Goal: Task Accomplishment & Management: Complete application form

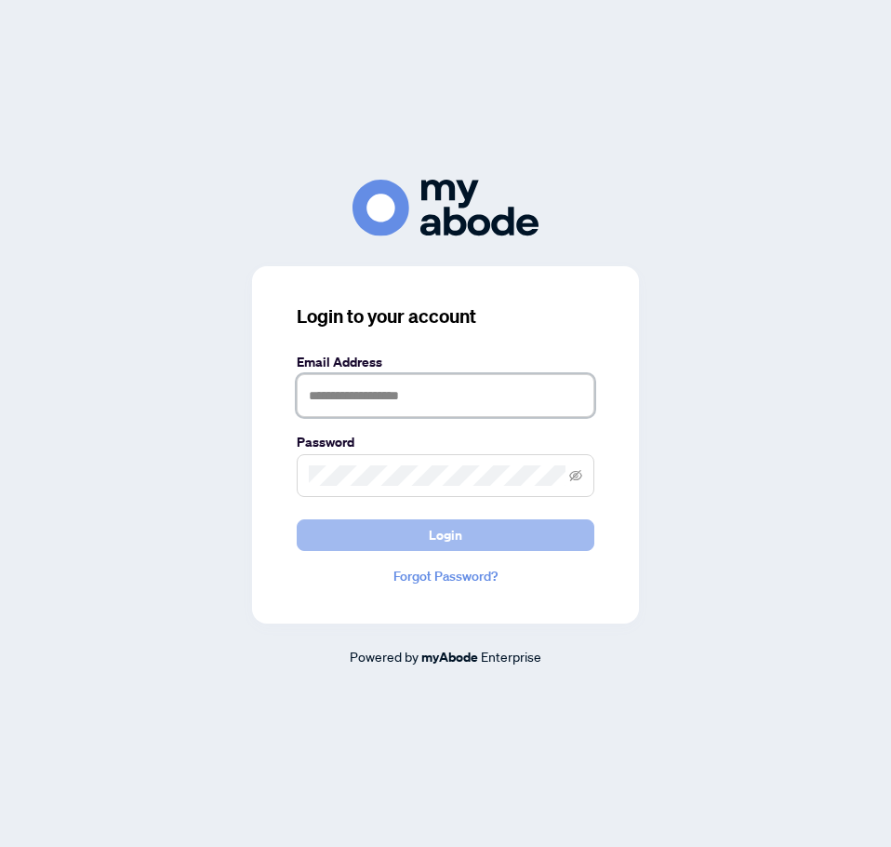
type input "**********"
click at [497, 540] on button "Login" at bounding box center [446, 535] width 298 height 32
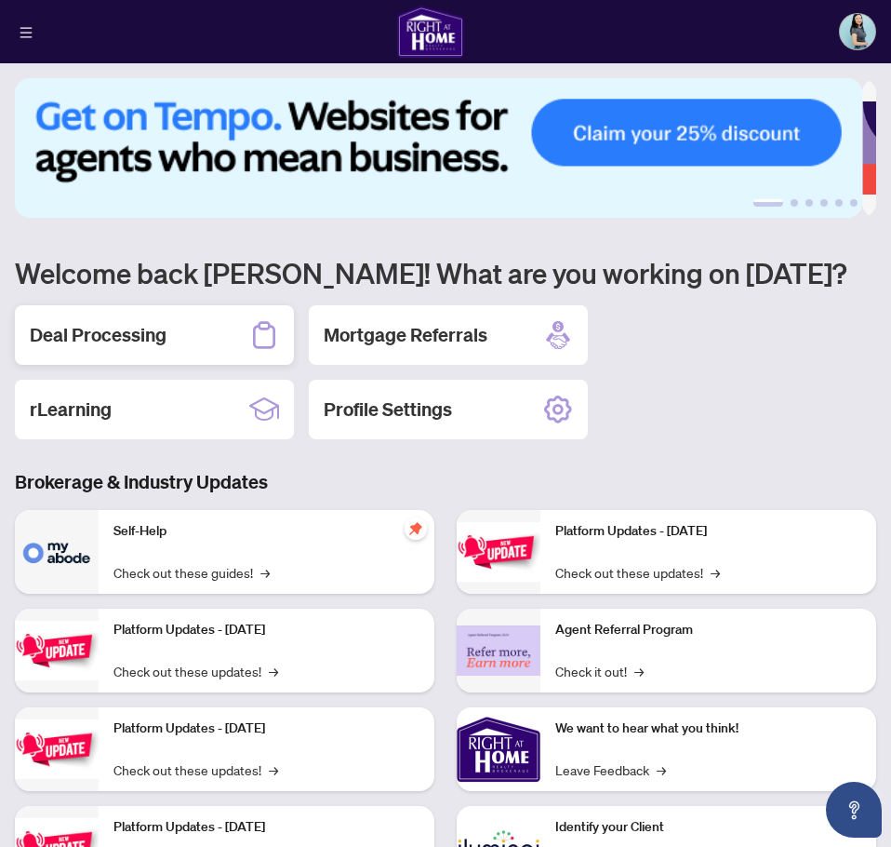
click at [98, 334] on h2 "Deal Processing" at bounding box center [98, 335] width 137 height 26
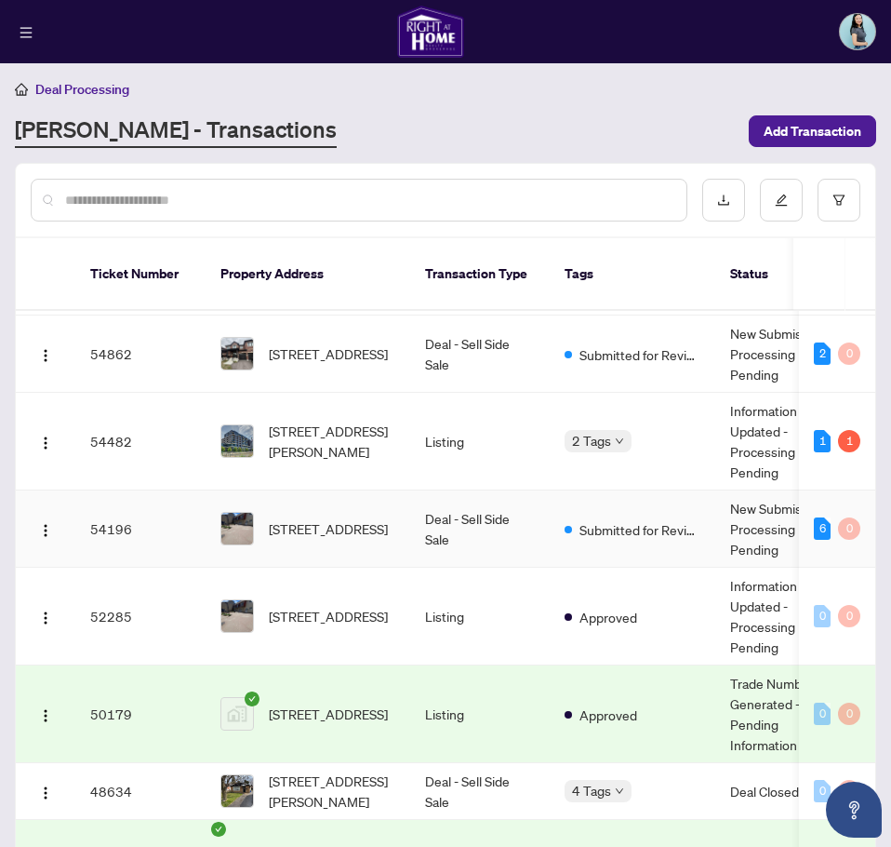
scroll to position [186, 0]
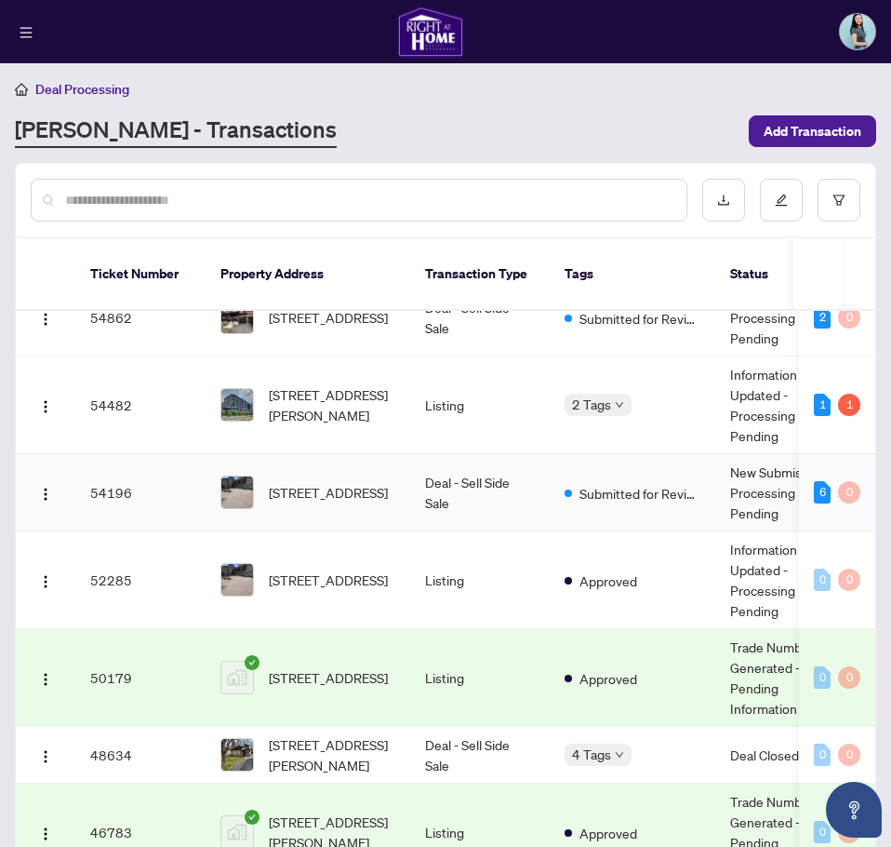
click at [150, 491] on td "54196" at bounding box center [140, 492] width 130 height 77
click at [53, 477] on button "button" at bounding box center [46, 492] width 30 height 30
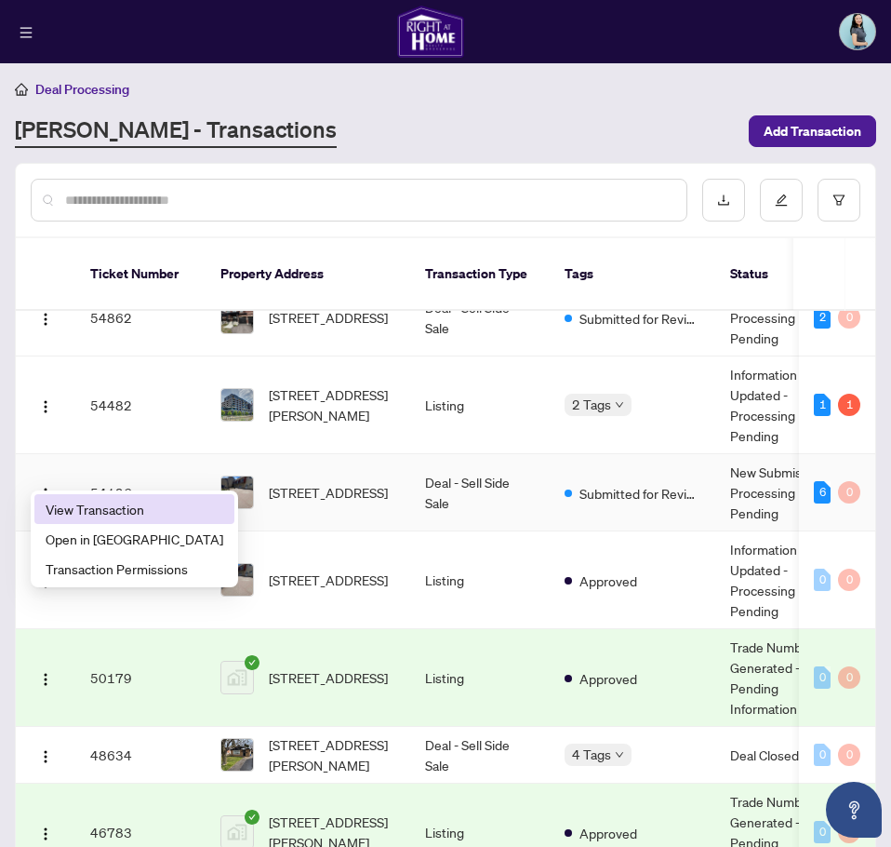
click at [106, 506] on span "View Transaction" at bounding box center [135, 509] width 178 height 20
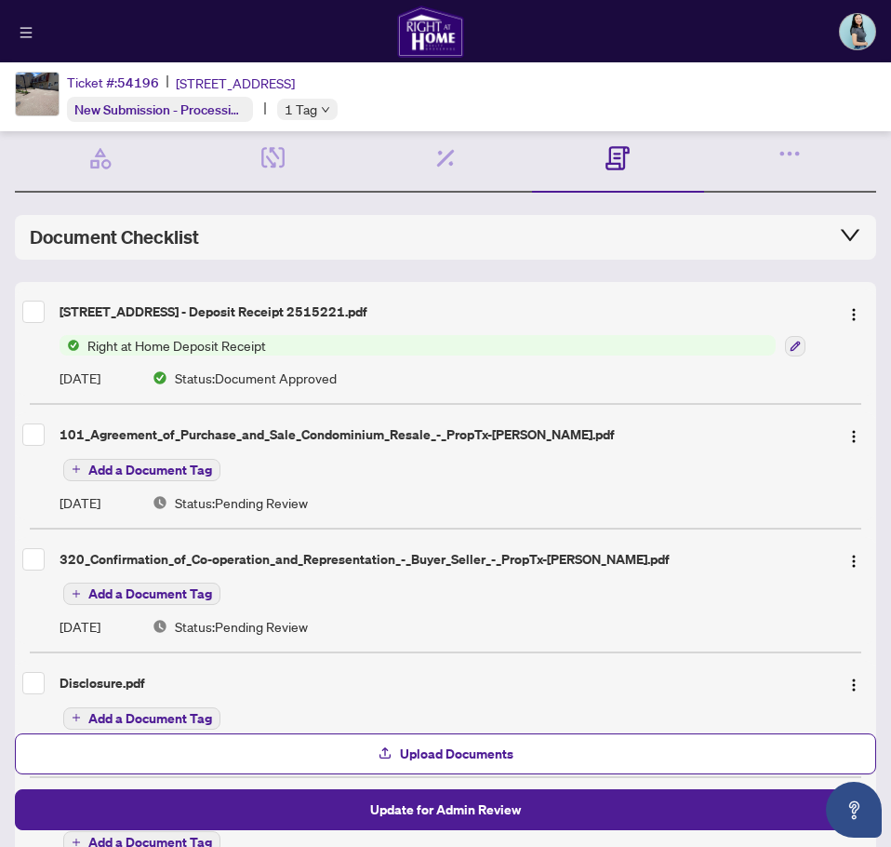
scroll to position [93, 0]
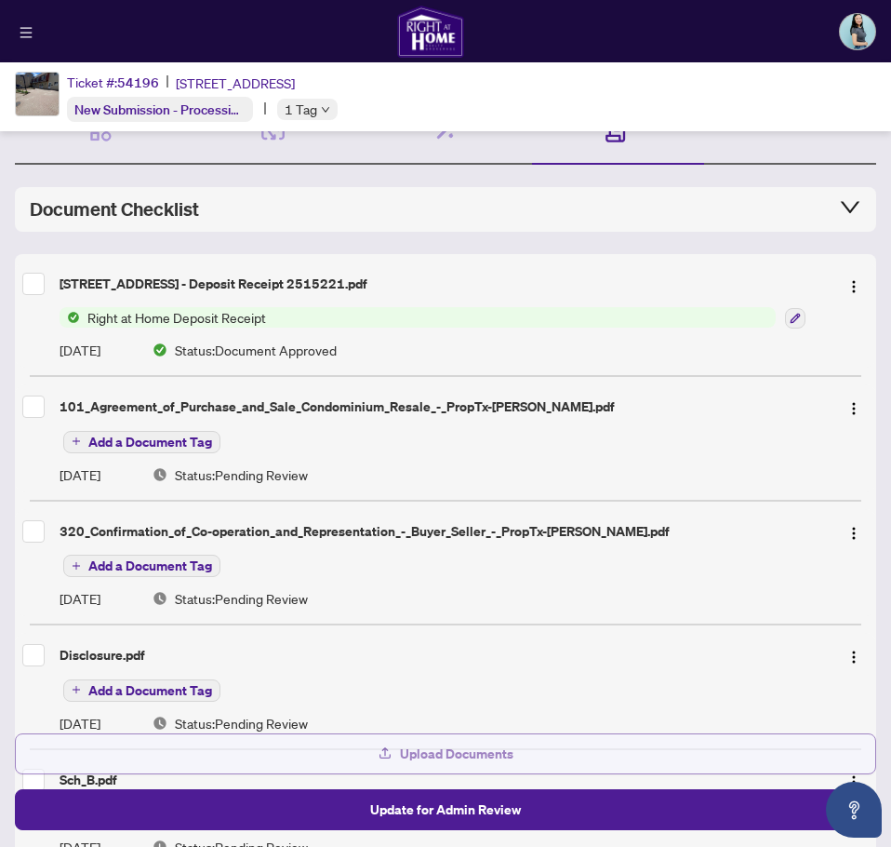
click at [372, 752] on button "Upload Documents" at bounding box center [446, 753] width 862 height 41
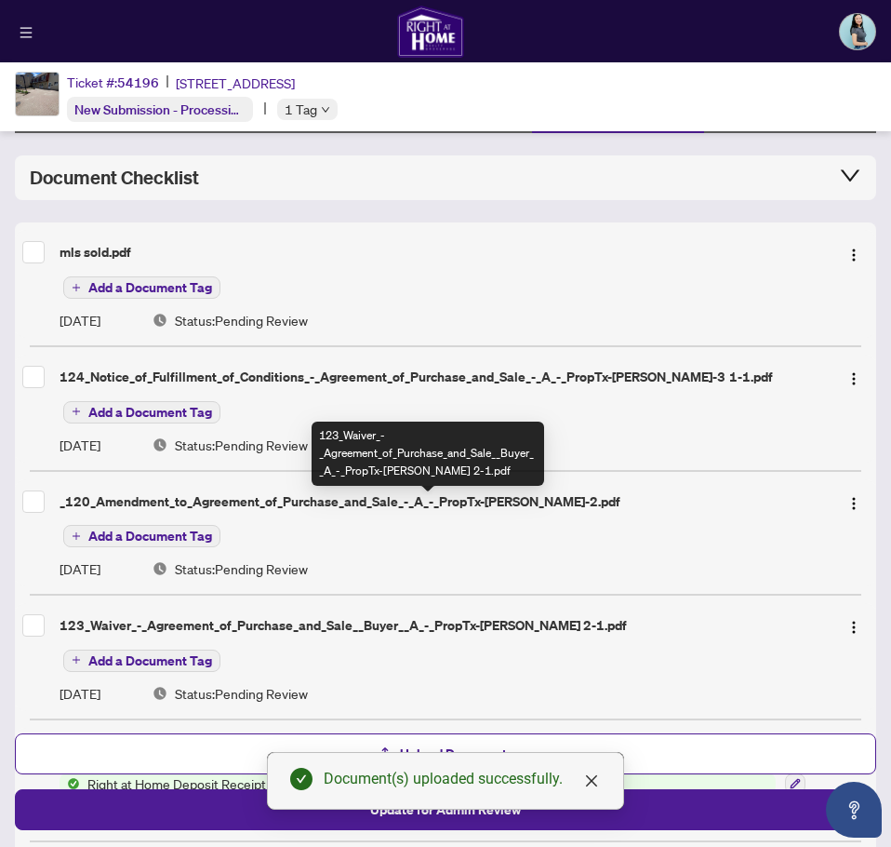
scroll to position [0, 0]
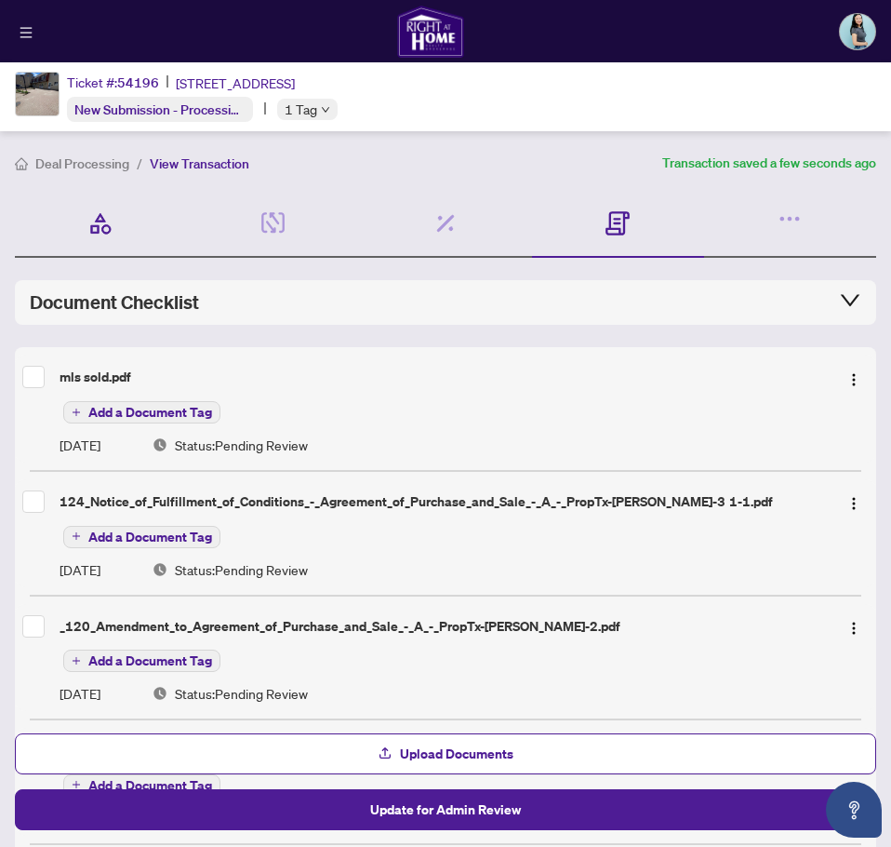
click at [92, 240] on div "Transaction Wizard Required" at bounding box center [101, 224] width 172 height 68
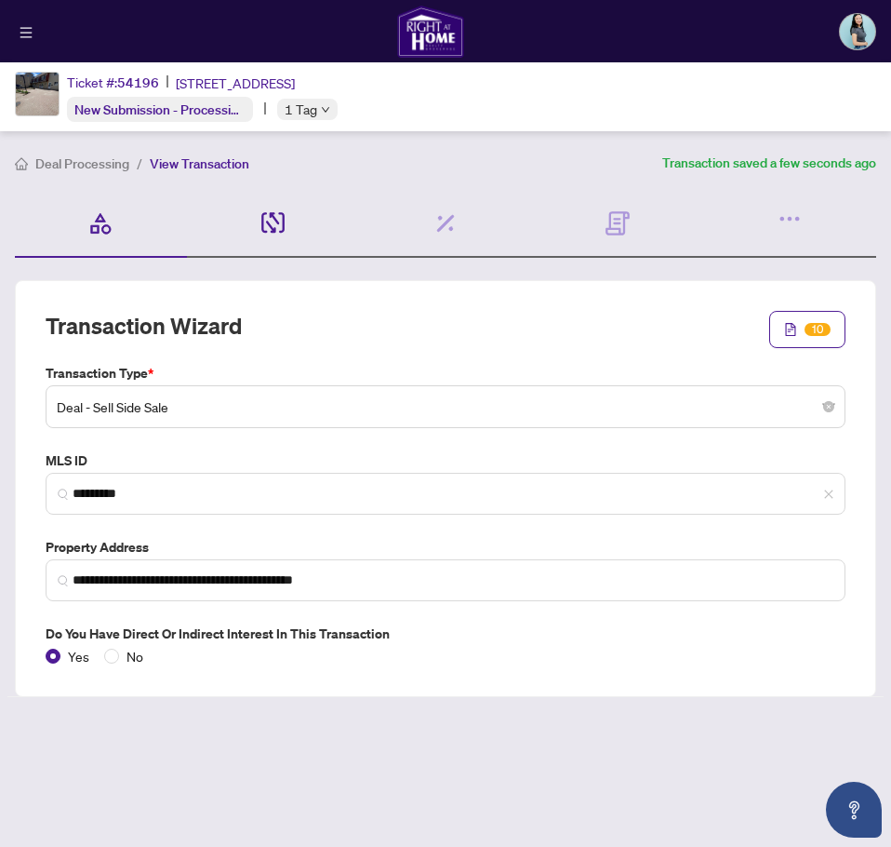
click at [259, 217] on div "Details & People 4/4 Required Fields Completed" at bounding box center [273, 224] width 172 height 68
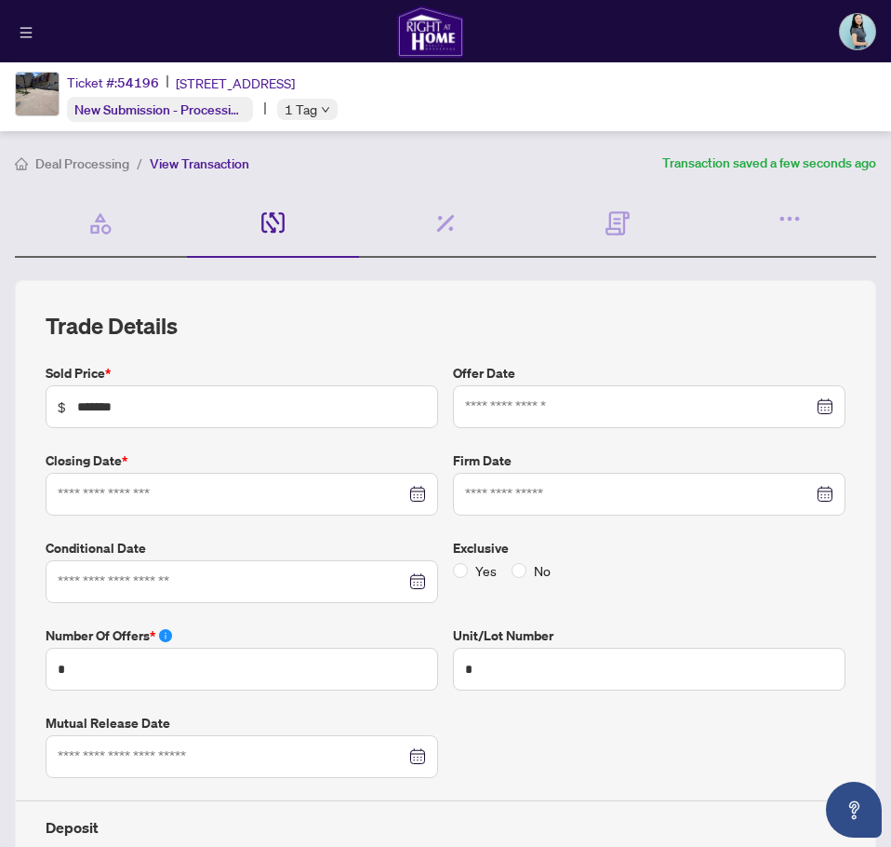
type input "**********"
click at [821, 498] on icon "close-circle" at bounding box center [827, 494] width 13 height 13
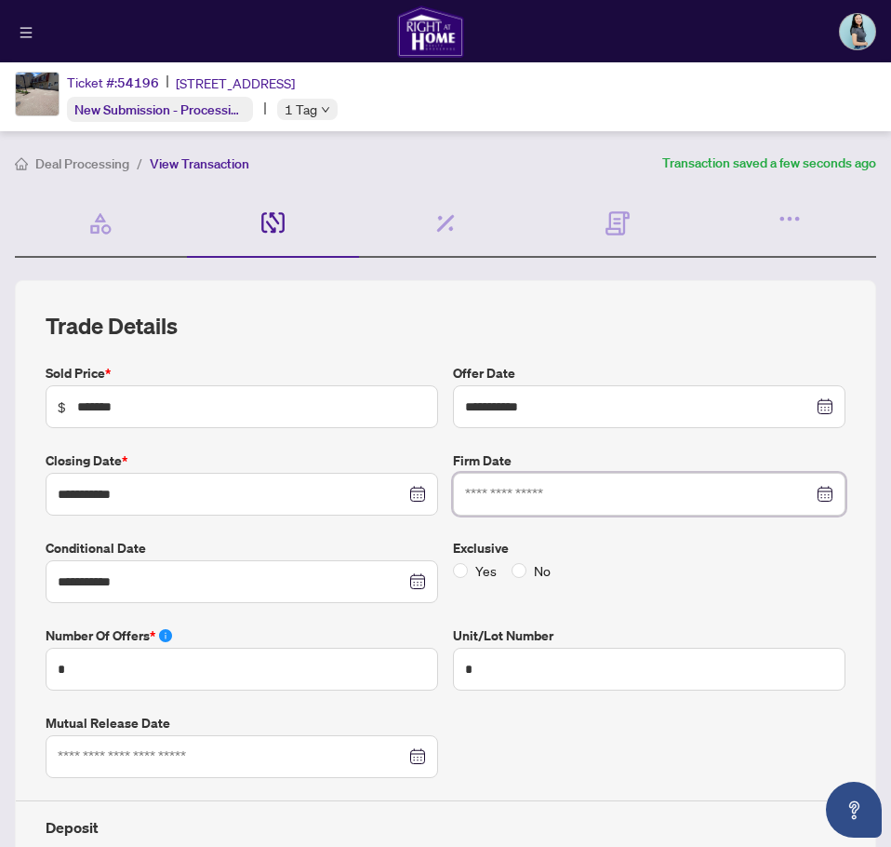
click at [584, 498] on input at bounding box center [639, 494] width 348 height 20
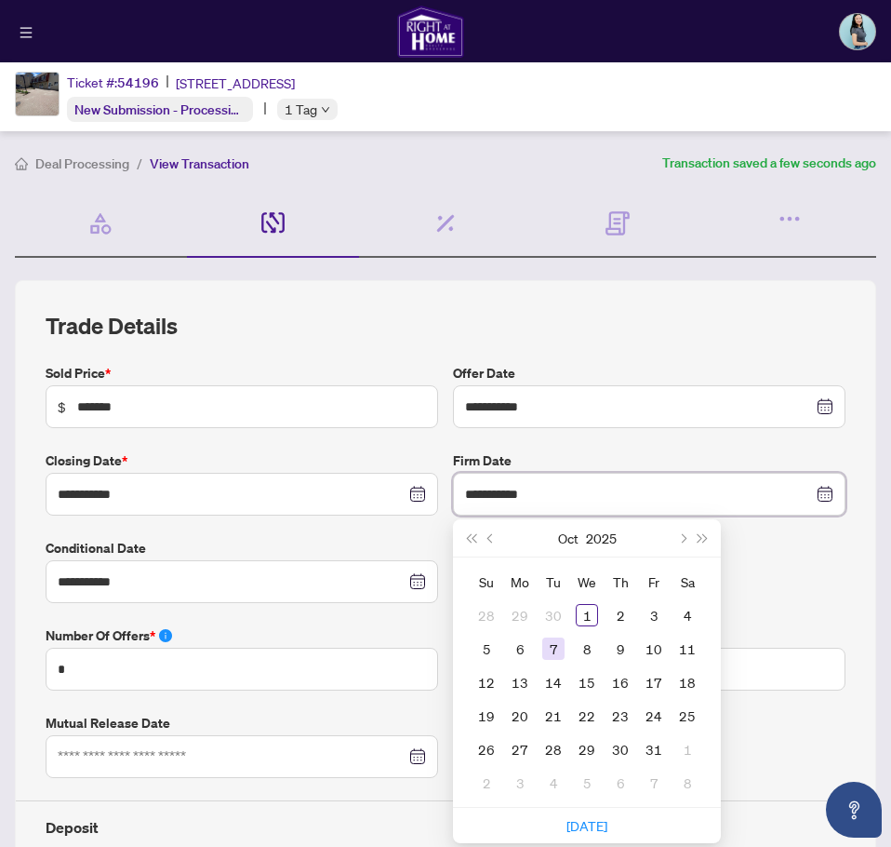
type input "**********"
click at [521, 541] on div "Oct 2025" at bounding box center [586, 537] width 169 height 37
type input "**********"
click at [584, 610] on div "1" at bounding box center [587, 615] width 22 height 22
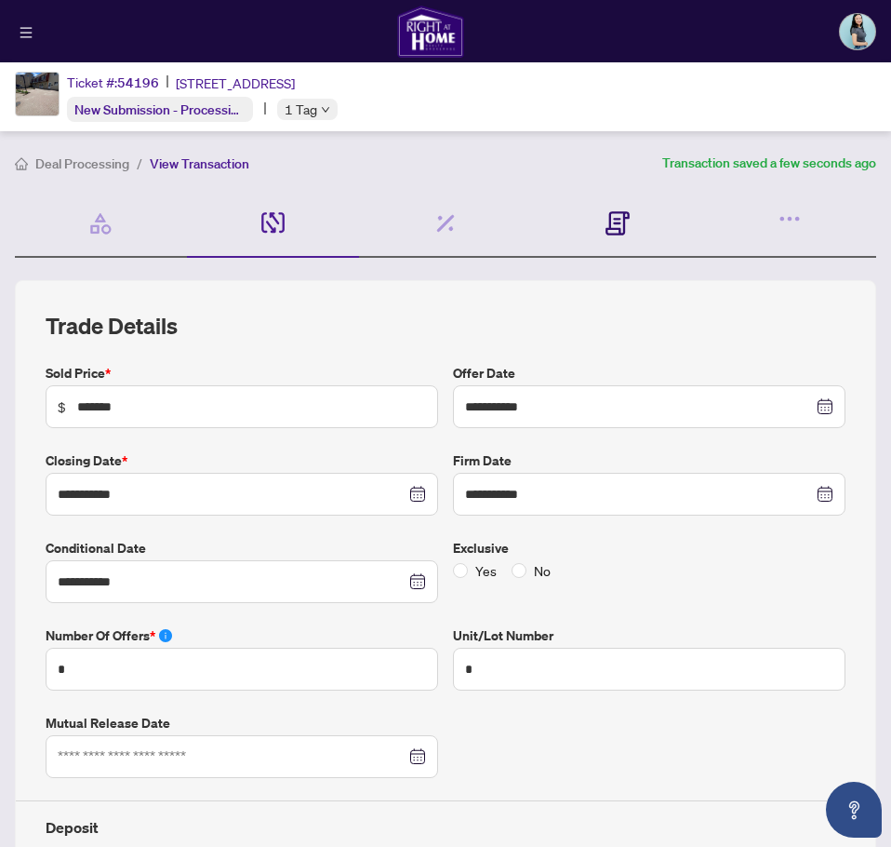
click at [607, 228] on icon at bounding box center [618, 223] width 24 height 24
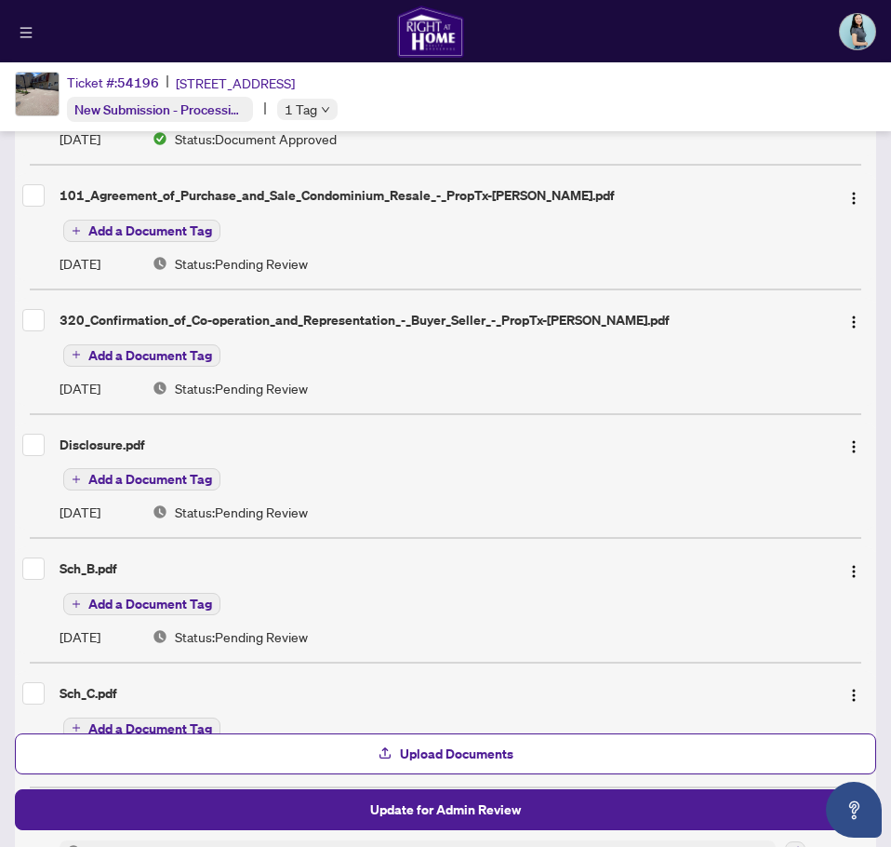
scroll to position [984, 0]
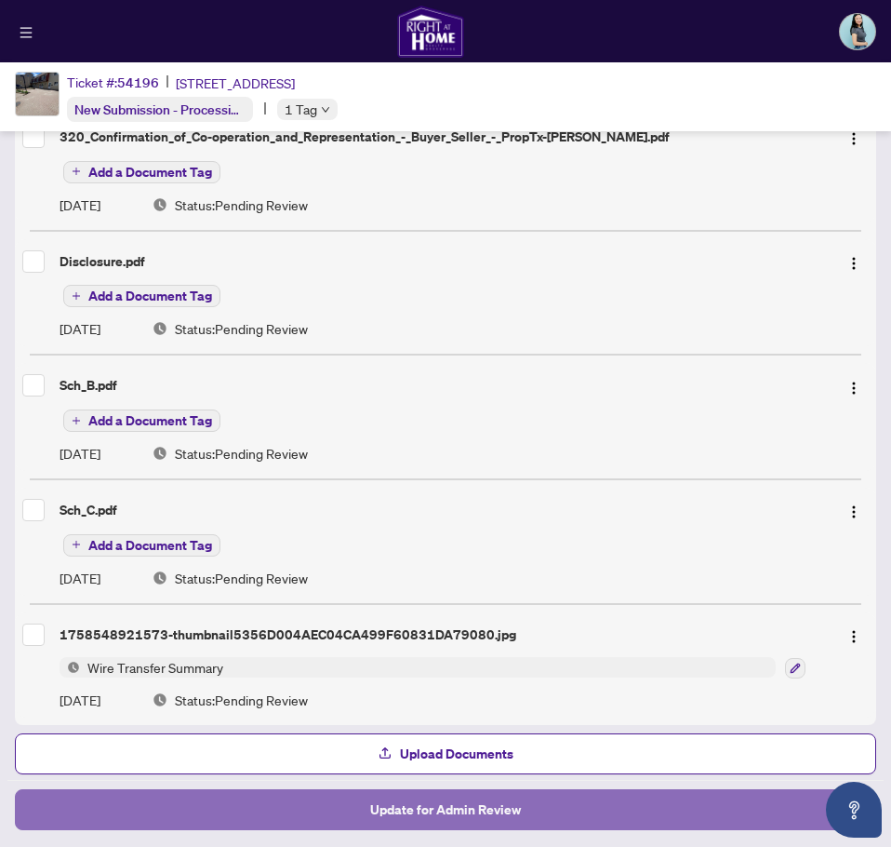
click at [516, 797] on button "Update for Admin Review" at bounding box center [446, 809] width 862 height 41
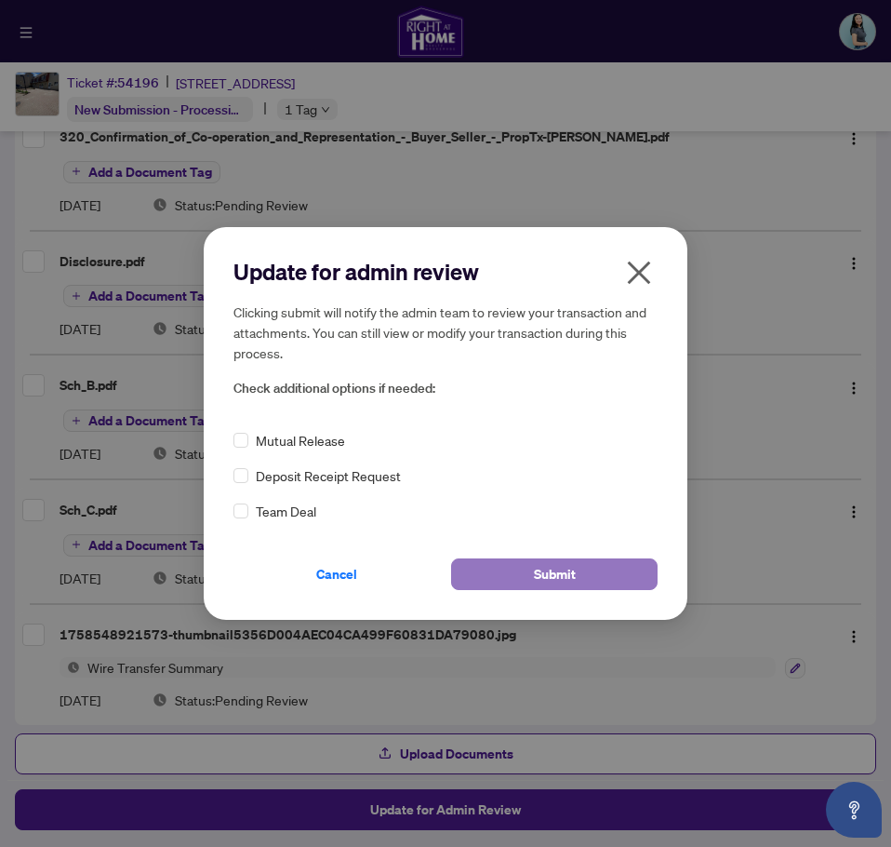
click at [496, 579] on button "Submit" at bounding box center [554, 574] width 207 height 32
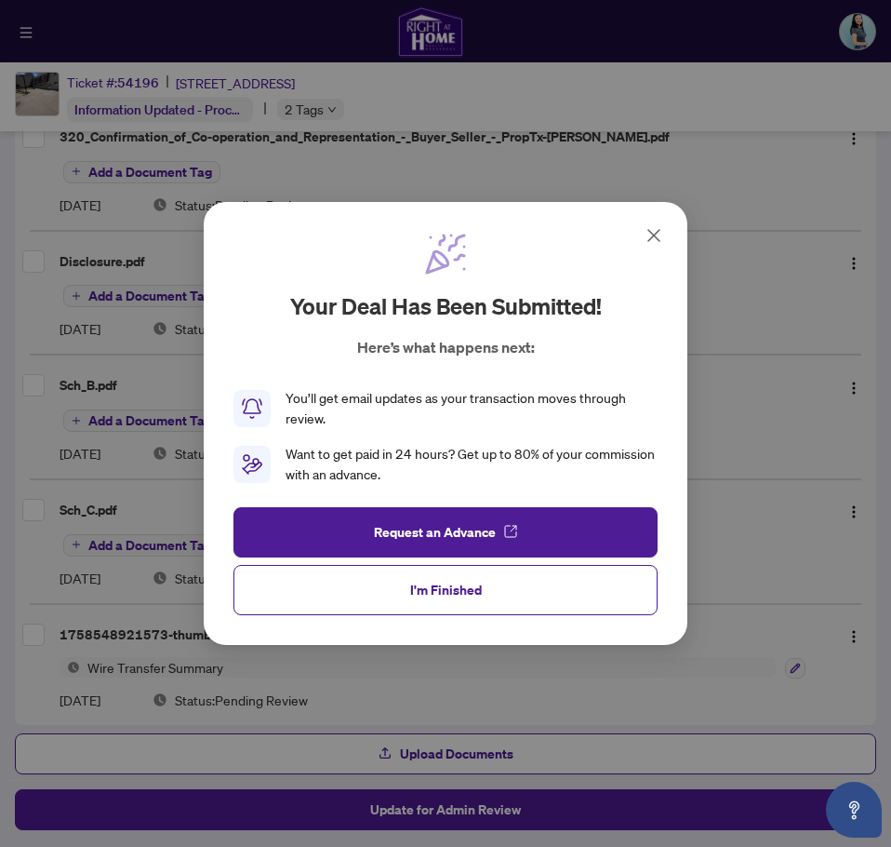
click at [496, 579] on button "I'm Finished" at bounding box center [446, 590] width 424 height 50
